Goal: Task Accomplishment & Management: Manage account settings

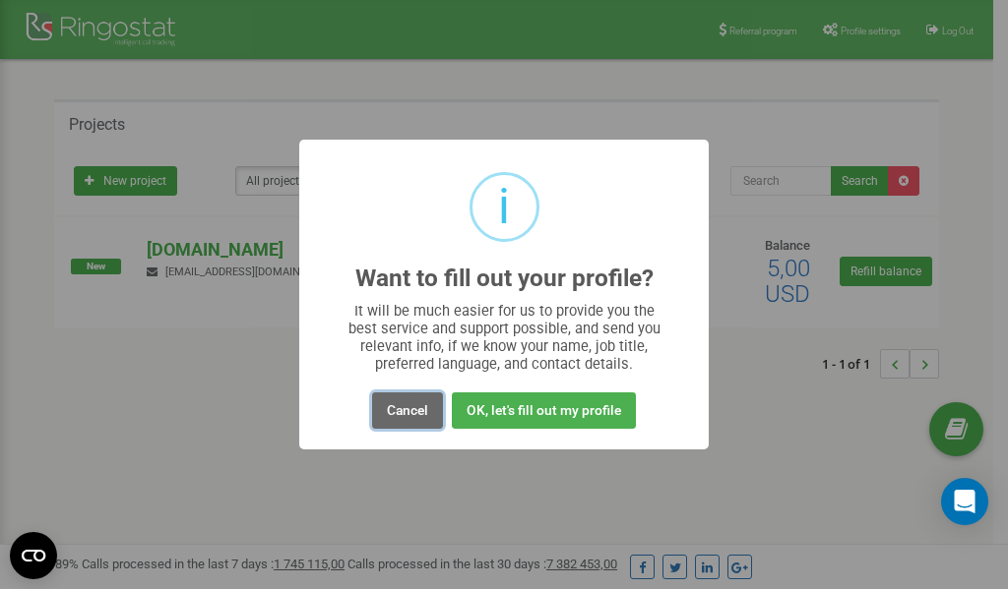
click at [410, 406] on button "Cancel" at bounding box center [407, 411] width 71 height 36
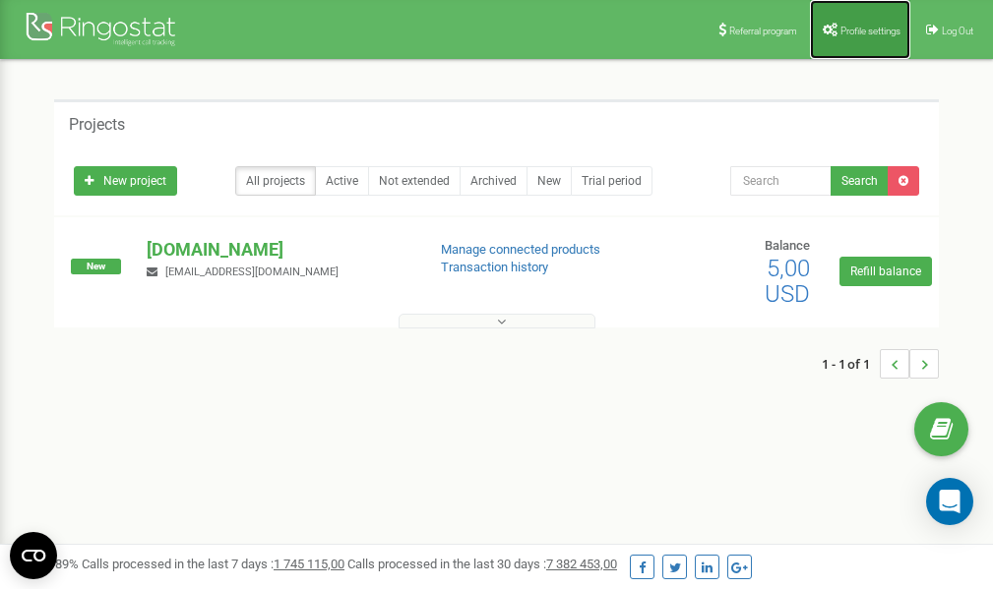
click at [863, 26] on span "Profile settings" at bounding box center [870, 31] width 60 height 11
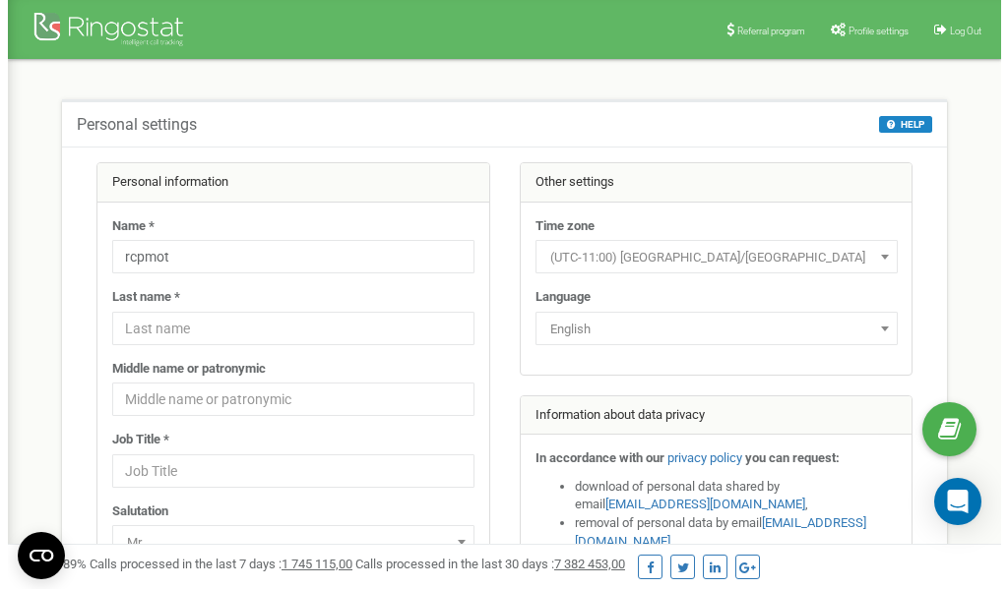
scroll to position [98, 0]
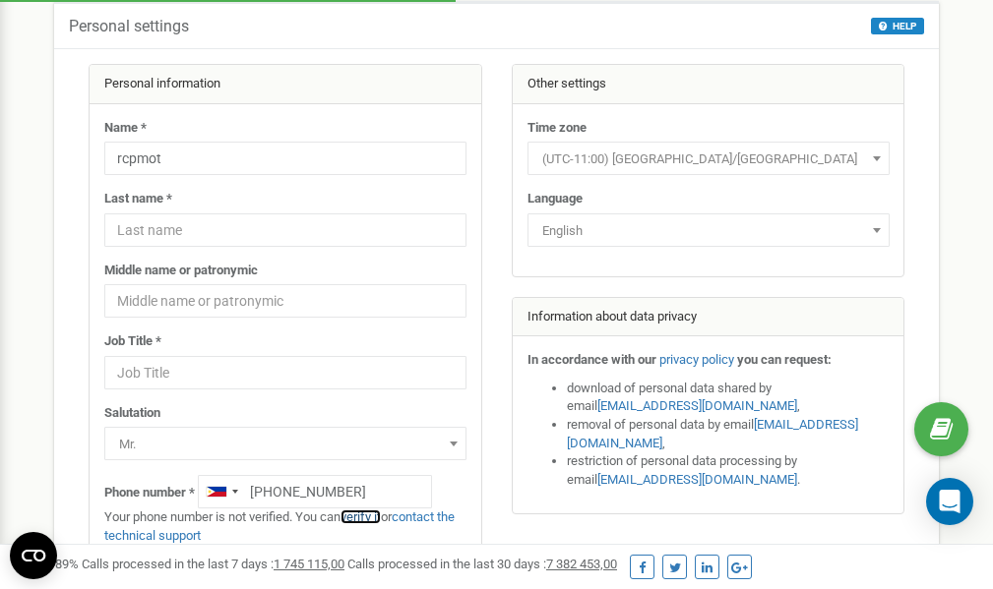
click at [372, 517] on link "verify it" at bounding box center [360, 517] width 40 height 15
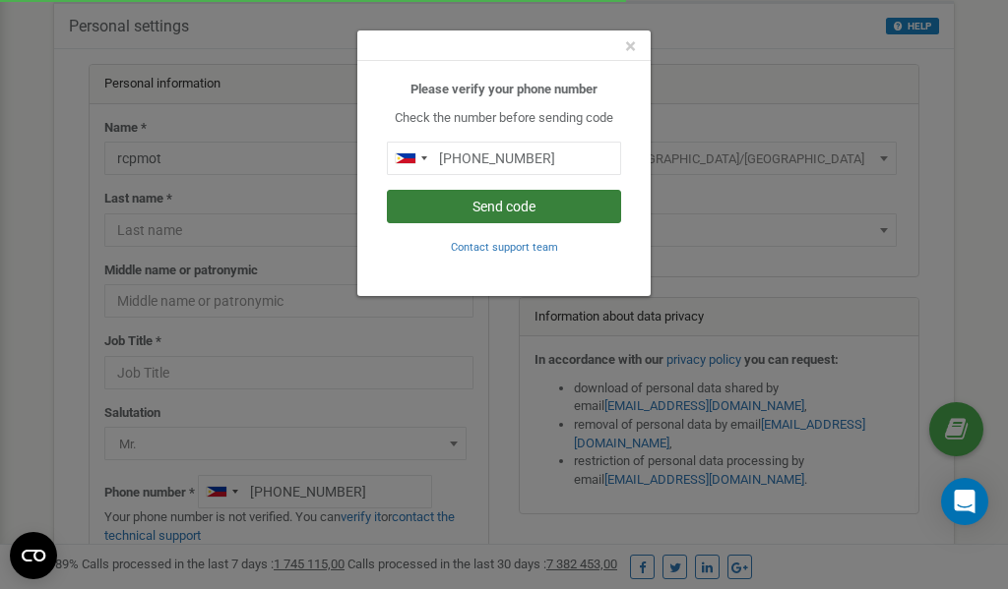
click at [522, 205] on button "Send code" at bounding box center [504, 206] width 234 height 33
